Goal: Browse casually

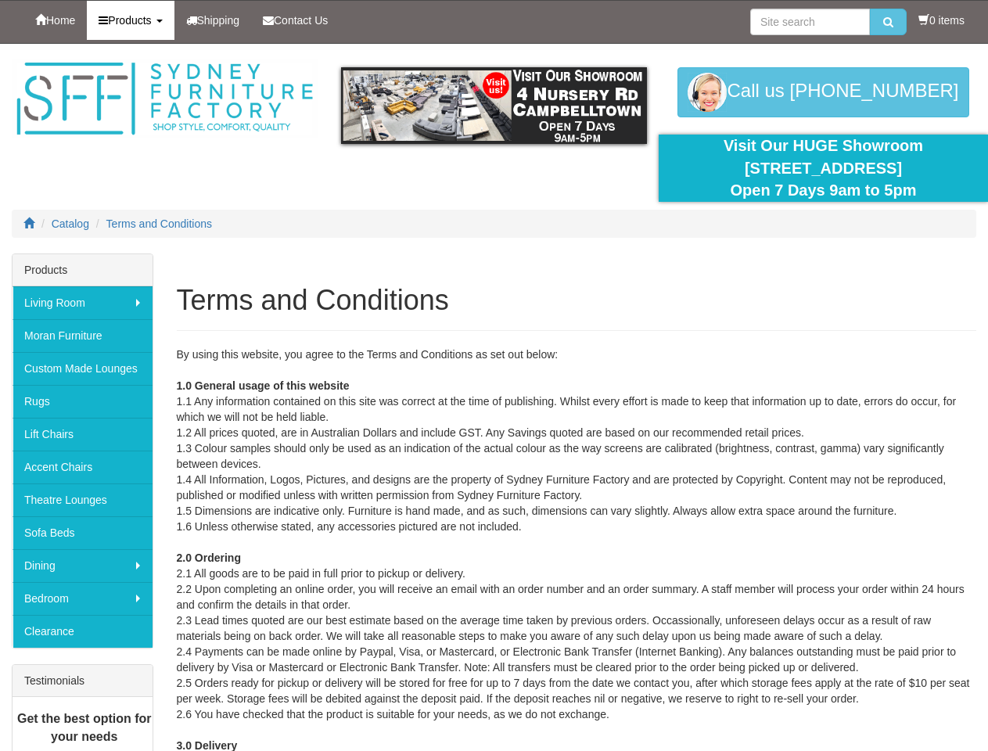
click at [135, 20] on span "Products" at bounding box center [129, 20] width 43 height 13
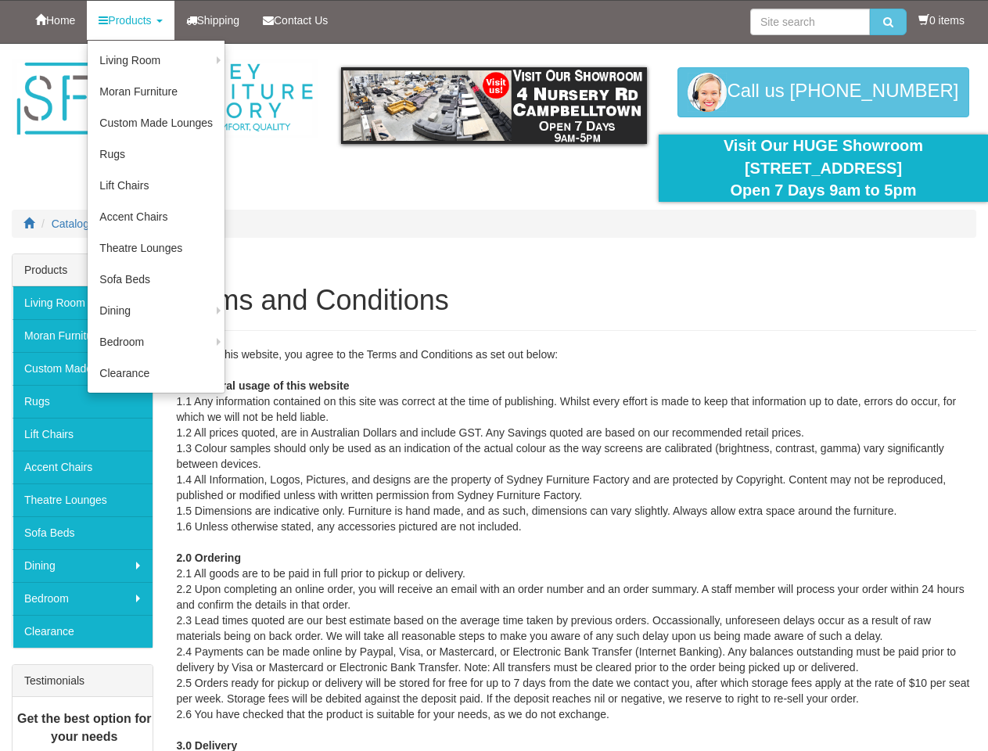
click at [494, 106] on img at bounding box center [494, 105] width 306 height 77
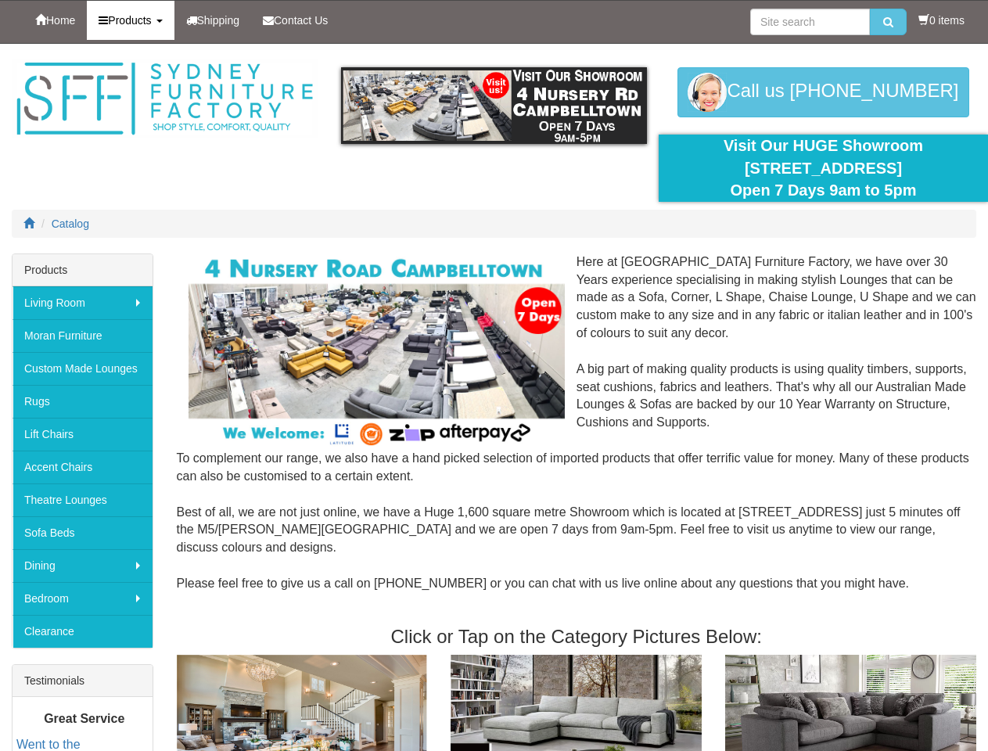
click at [135, 20] on span "Products" at bounding box center [129, 20] width 43 height 13
click at [494, 106] on img at bounding box center [494, 105] width 306 height 77
